Goal: Transaction & Acquisition: Purchase product/service

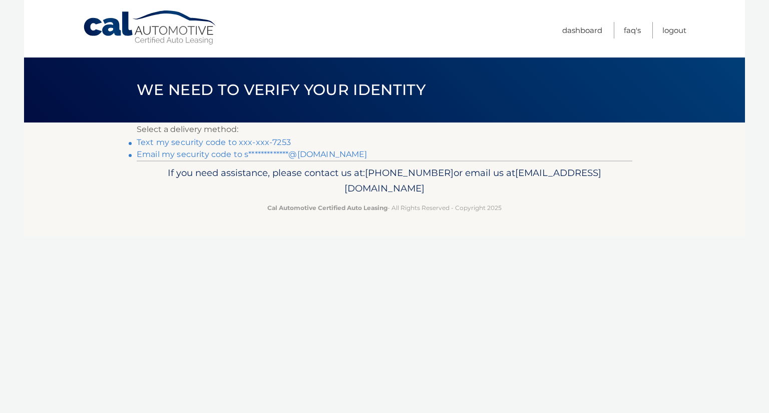
click at [223, 143] on link "Text my security code to xxx-xxx-7253" at bounding box center [214, 143] width 154 height 10
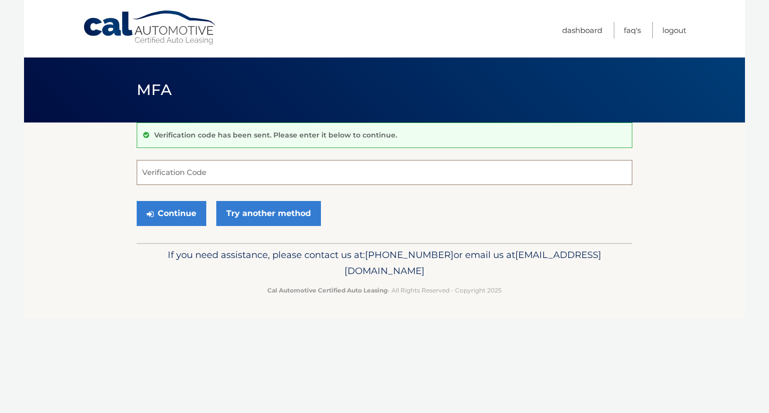
click at [199, 170] on input "Verification Code" at bounding box center [384, 172] width 495 height 25
type input "085546"
click at [181, 221] on button "Continue" at bounding box center [172, 213] width 70 height 25
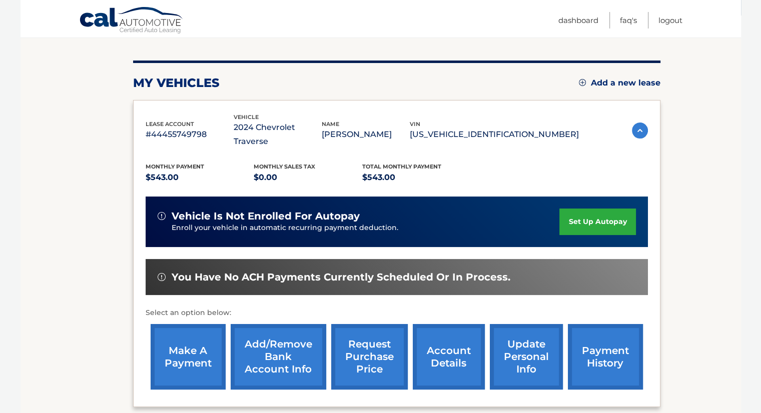
scroll to position [140, 0]
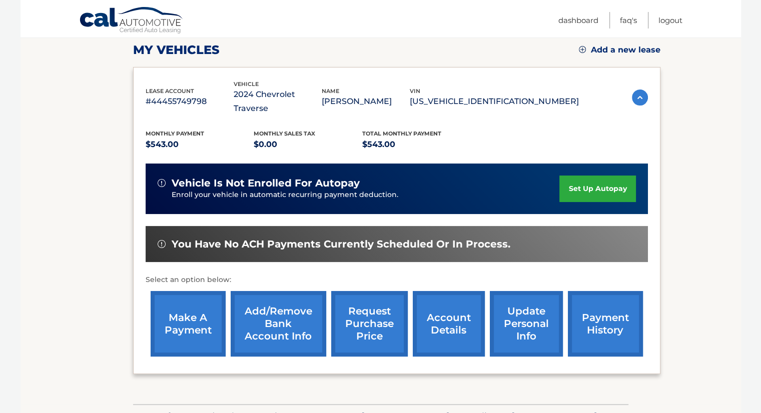
click at [193, 300] on link "make a payment" at bounding box center [188, 324] width 75 height 66
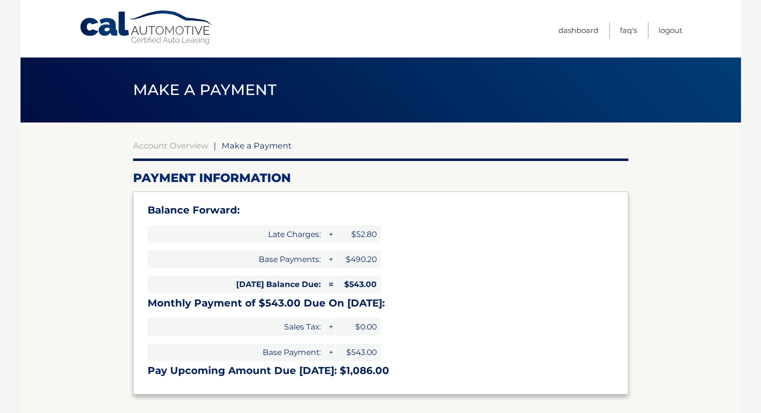
select select "ZGU5ODJiNmYtMzNmOC00ZjFhLThlODItZDkzNmI0NWNiNmIz"
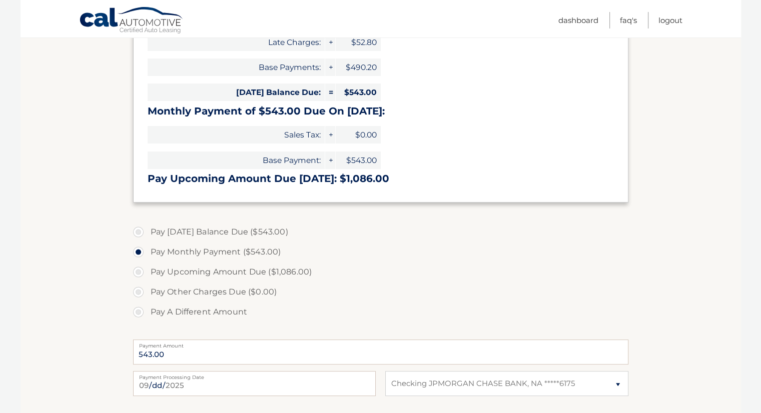
scroll to position [200, 0]
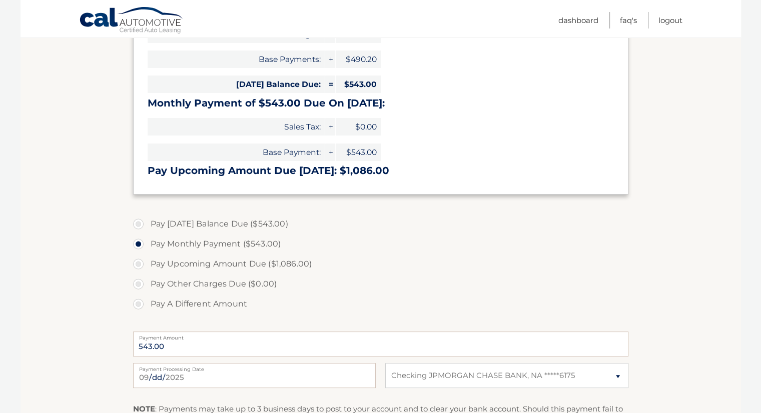
click at [690, 290] on section "Account Overview | Make a Payment Payment Information Balance Forward: Late Cha…" at bounding box center [381, 214] width 721 height 584
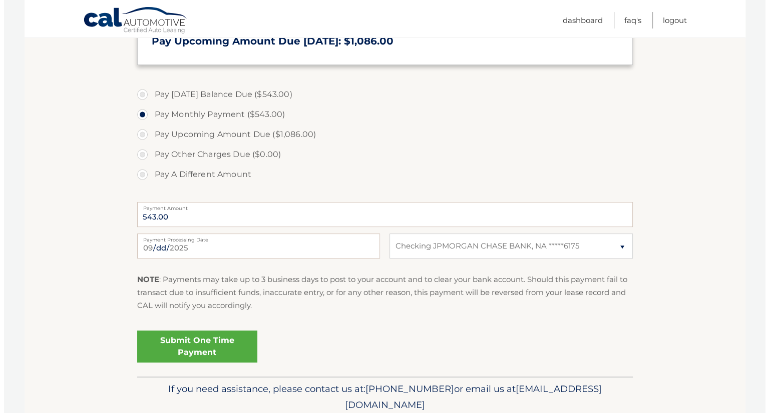
scroll to position [369, 0]
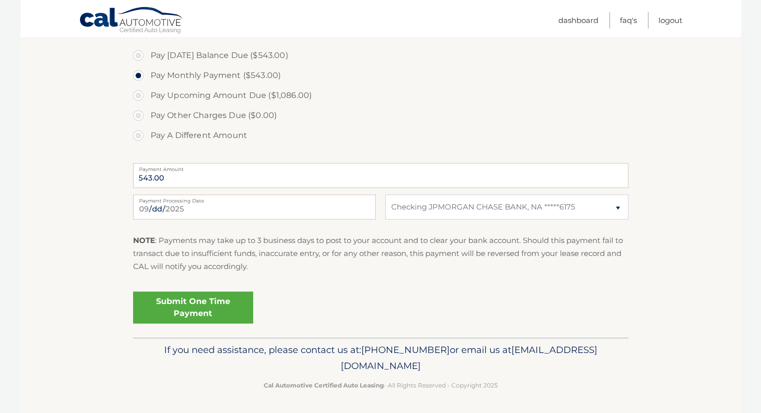
click at [210, 300] on link "Submit One Time Payment" at bounding box center [193, 308] width 120 height 32
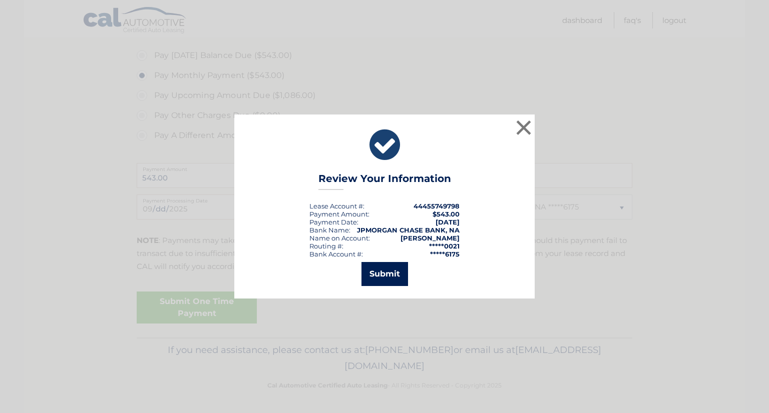
click at [387, 283] on button "Submit" at bounding box center [384, 274] width 47 height 24
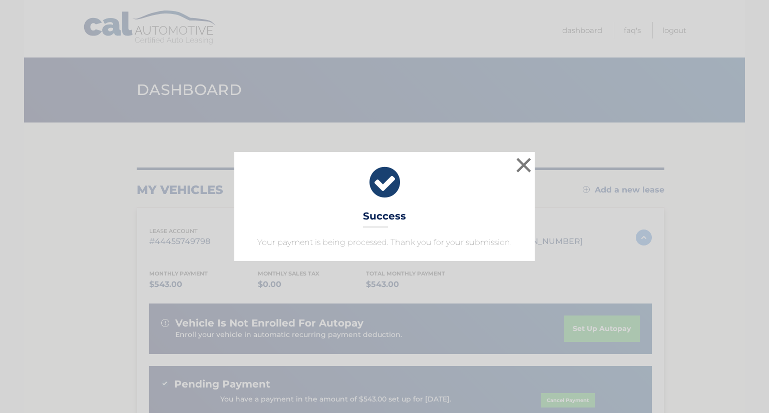
click at [535, 179] on div "× Success Your payment is being processed. Thank you for your submission." at bounding box center [384, 206] width 761 height 109
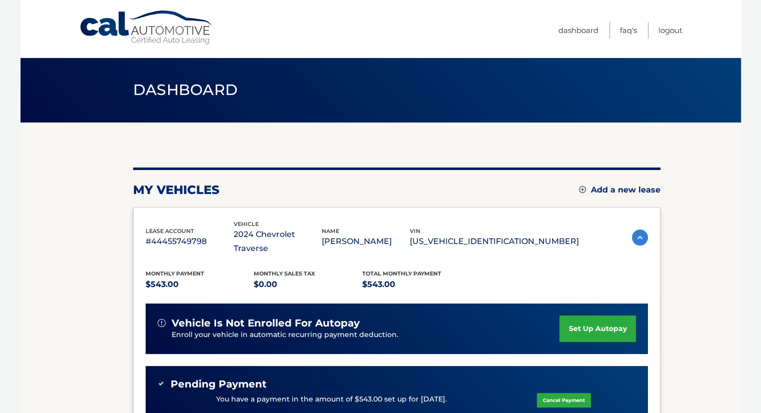
click at [225, 0] on nav "Menu Dashboard FAQ's Logout" at bounding box center [452, 29] width 460 height 58
